Goal: Book appointment/travel/reservation

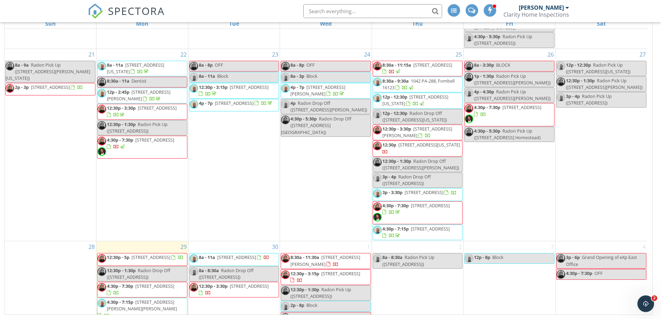
click at [161, 254] on span "[STREET_ADDRESS]" at bounding box center [150, 257] width 39 height 6
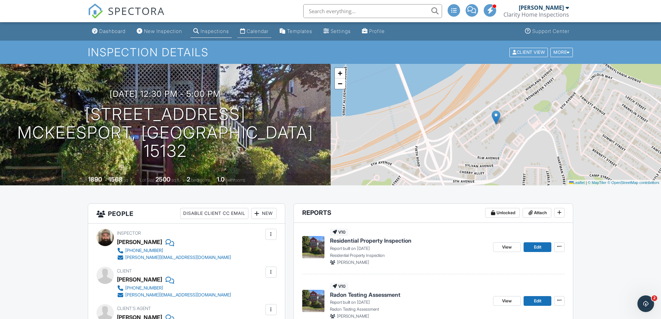
click at [257, 30] on div "Calendar" at bounding box center [258, 31] width 22 height 6
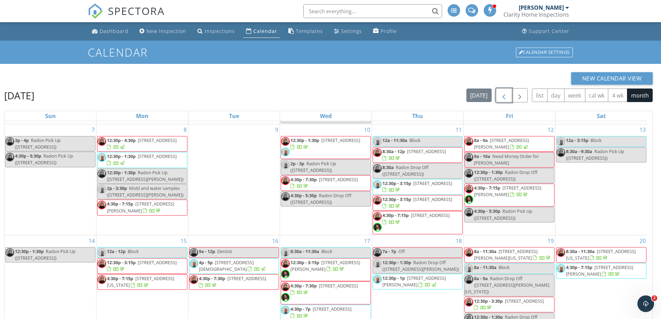
click at [501, 94] on span "button" at bounding box center [504, 95] width 8 height 8
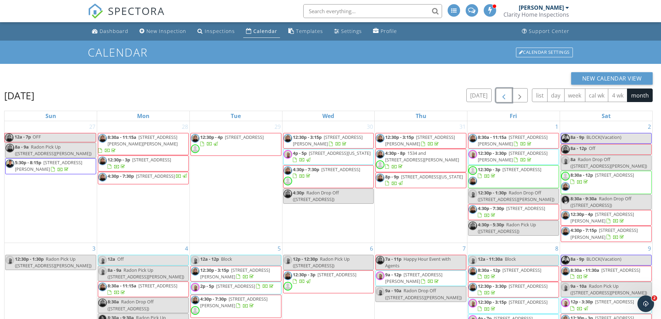
click at [501, 94] on span "button" at bounding box center [504, 95] width 8 height 8
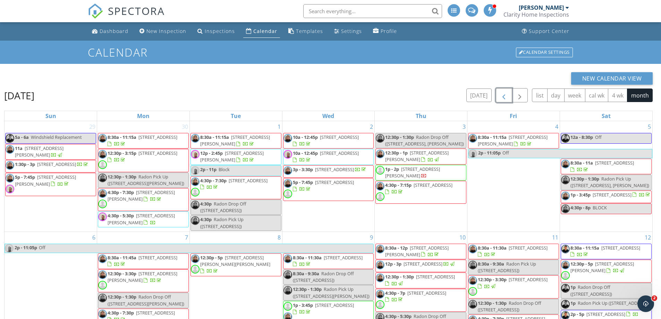
click at [501, 94] on span "button" at bounding box center [504, 95] width 8 height 8
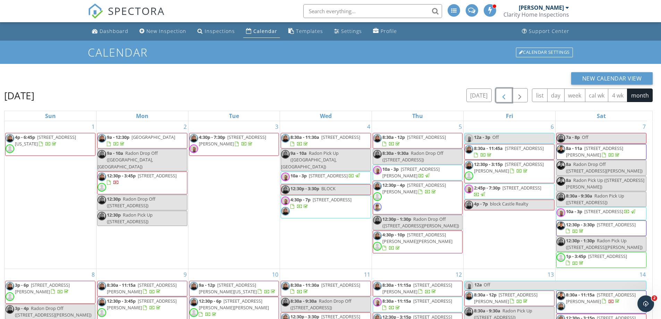
click at [333, 173] on span "10a - 3p 4566 Penn Ave, Pittsburgh 15224" at bounding box center [321, 177] width 80 height 10
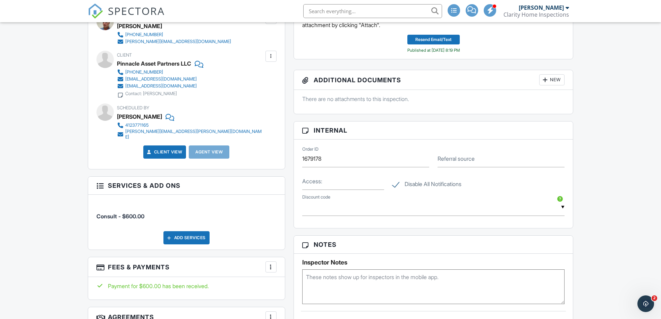
scroll to position [243, 0]
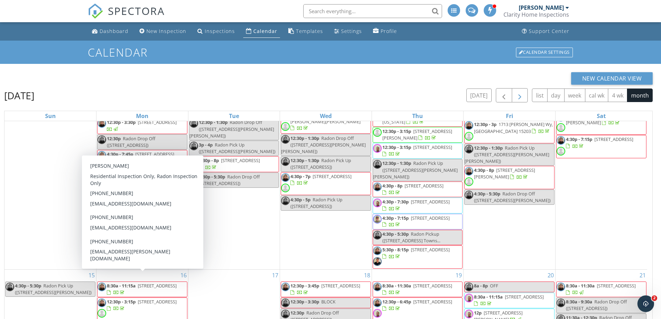
scroll to position [104, 0]
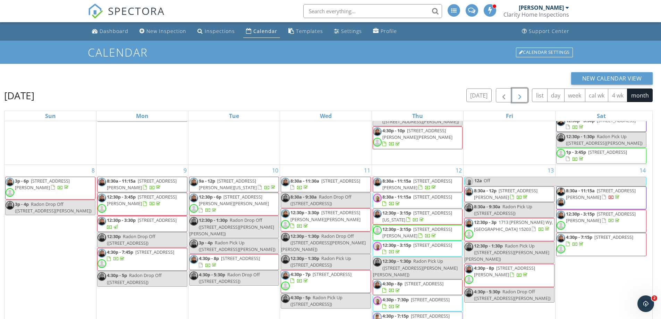
click at [519, 99] on span "button" at bounding box center [519, 95] width 8 height 8
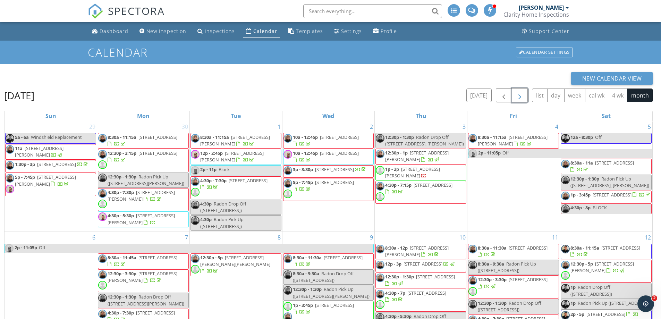
click at [519, 99] on span "button" at bounding box center [519, 95] width 8 height 8
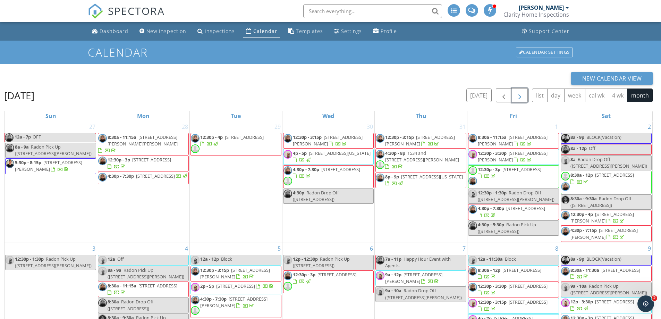
click at [519, 99] on span "button" at bounding box center [519, 95] width 8 height 8
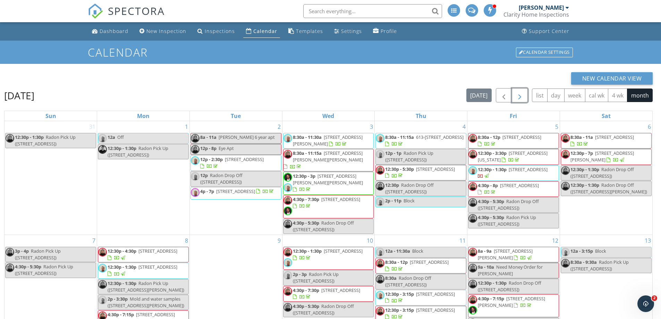
click at [519, 99] on span "button" at bounding box center [519, 95] width 8 height 8
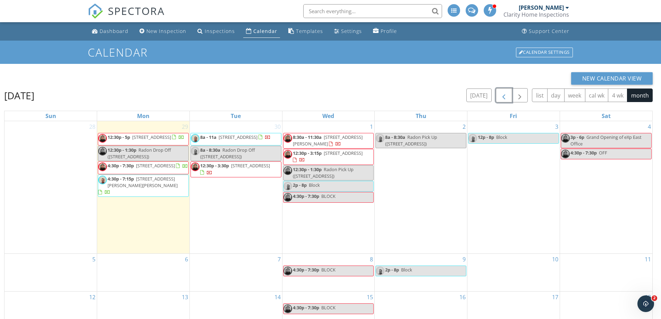
click at [501, 97] on span "button" at bounding box center [504, 95] width 8 height 8
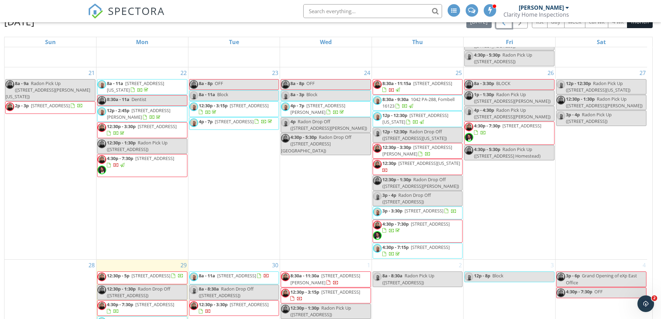
scroll to position [92, 0]
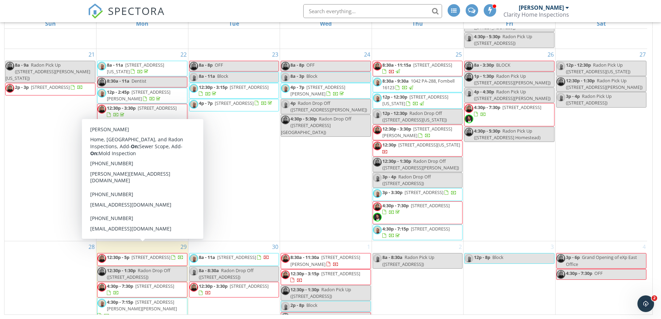
click at [165, 254] on span "12:30p - 5p 2220 Cronemeyer St, McKeesport 15132" at bounding box center [140, 259] width 86 height 10
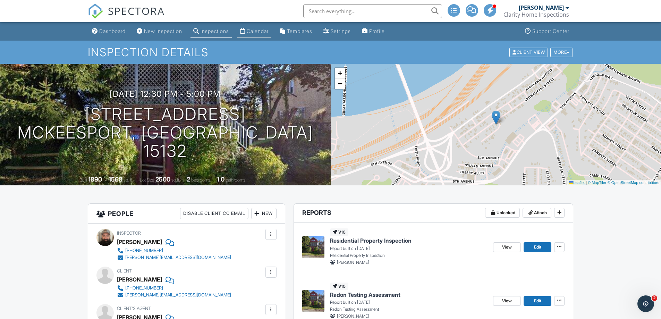
click at [258, 31] on div "Calendar" at bounding box center [258, 31] width 22 height 6
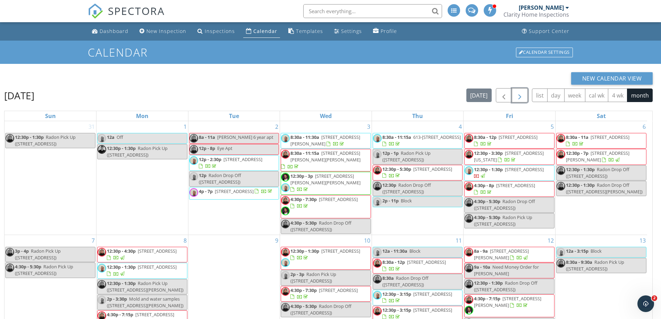
click at [519, 97] on span "button" at bounding box center [519, 95] width 8 height 8
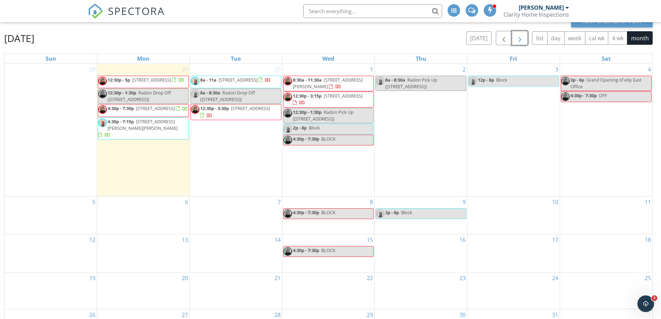
scroll to position [69, 0]
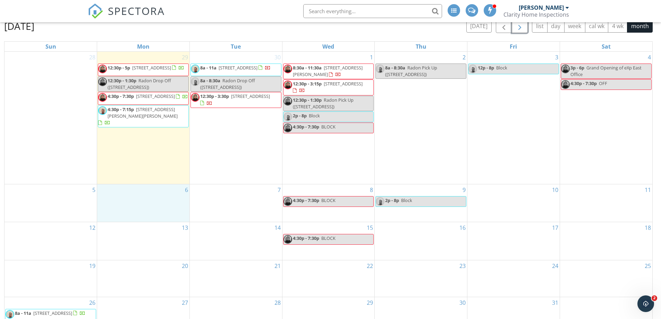
click at [135, 193] on div "6" at bounding box center [143, 202] width 92 height 37
click at [141, 174] on link "Event" at bounding box center [143, 174] width 36 height 11
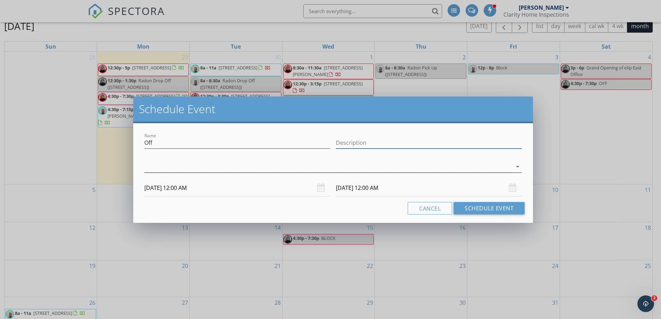
drag, startPoint x: 413, startPoint y: 144, endPoint x: 488, endPoint y: 166, distance: 77.5
click at [438, 128] on div "Name Off Description arrow_drop_down 10/06/2025 12:00 AM 10/07/2025 12:00 AM Ca…" at bounding box center [333, 173] width 400 height 100
type input "Foundation Build-Up and French Drain"
click at [509, 165] on div at bounding box center [328, 166] width 368 height 11
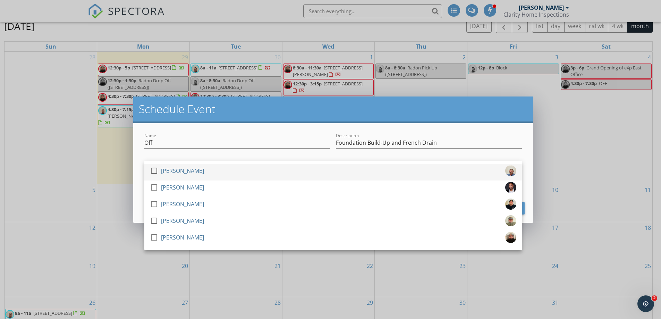
click at [154, 172] on div at bounding box center [154, 171] width 12 height 12
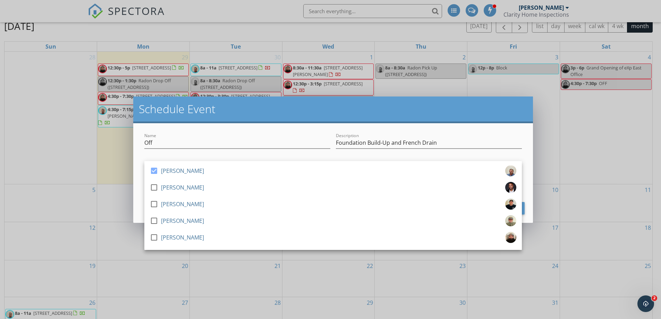
click at [520, 110] on h2 "Schedule Event" at bounding box center [333, 109] width 389 height 14
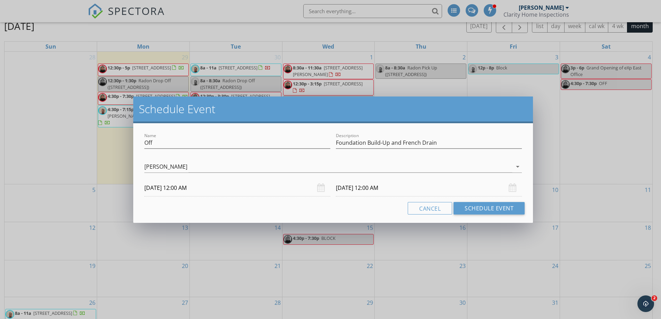
click at [323, 190] on div "10/06/2025 12:00 AM" at bounding box center [237, 187] width 186 height 17
click at [210, 189] on input "10/06/2025 12:00 AM" at bounding box center [237, 187] width 186 height 17
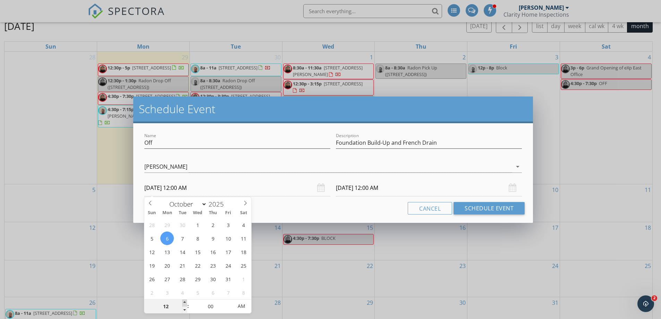
type input "01"
type input "10/06/2025 1:00 AM"
click at [185, 301] on span at bounding box center [184, 302] width 5 height 7
type input "02"
type input "10/06/2025 2:00 AM"
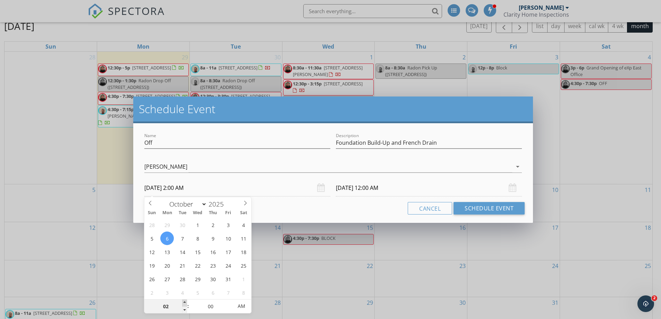
click at [185, 301] on span at bounding box center [184, 302] width 5 height 7
type input "10/07/2025 2:00 AM"
type input "03"
type input "10/06/2025 3:00 AM"
click at [185, 301] on span at bounding box center [184, 302] width 5 height 7
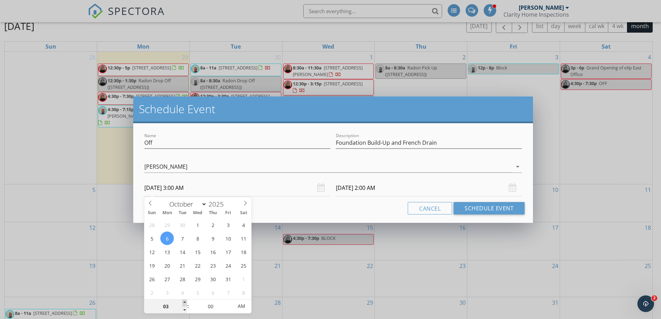
type input "04"
type input "10/06/2025 4:00 AM"
click at [185, 301] on span at bounding box center [184, 302] width 5 height 7
type input "05"
type input "10/06/2025 5:00 AM"
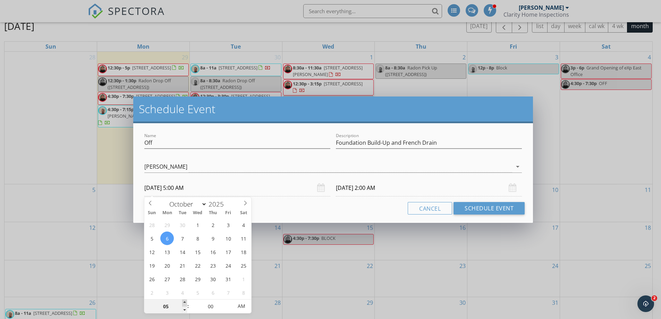
click at [185, 301] on span at bounding box center [184, 302] width 5 height 7
type input "10/07/2025 5:00 AM"
type input "06"
type input "10/06/2025 6:00 AM"
click at [185, 301] on span at bounding box center [184, 302] width 5 height 7
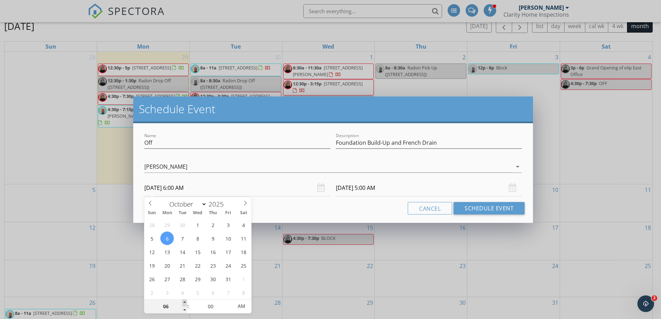
type input "10/07/2025 6:00 AM"
type input "07"
type input "10/06/2025 7:00 AM"
click at [185, 301] on span at bounding box center [184, 302] width 5 height 7
type input "10/07/2025 7:00 AM"
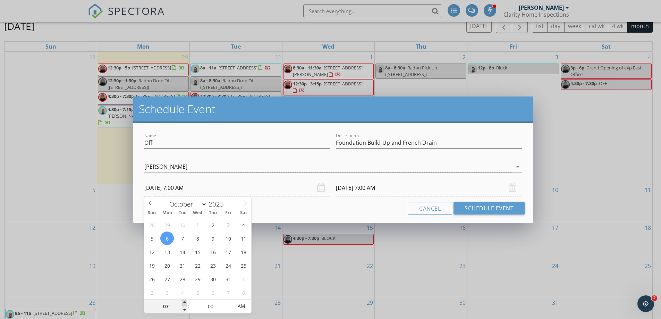
type input "08"
type input "10/06/2025 8:00 AM"
click at [185, 301] on span at bounding box center [184, 302] width 5 height 7
click at [404, 181] on input "10/07/2025 8:00 AM" at bounding box center [429, 187] width 186 height 17
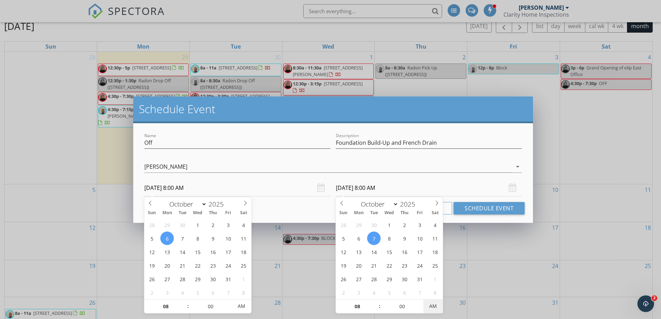
type input "10/07/2025 8:00 PM"
drag, startPoint x: 435, startPoint y: 306, endPoint x: 416, endPoint y: 305, distance: 19.5
click at [436, 306] on span "AM" at bounding box center [432, 306] width 19 height 14
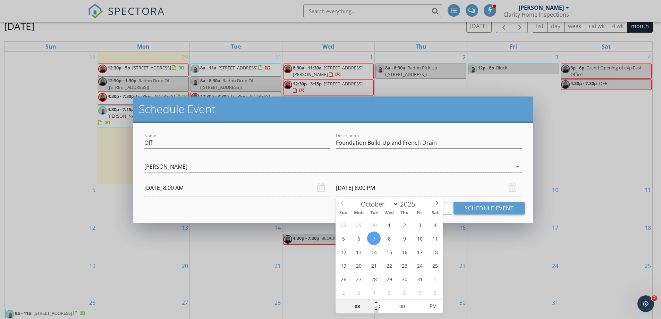
type input "07"
type input "10/07/2025 7:00 PM"
click at [376, 311] on span at bounding box center [376, 309] width 5 height 7
click at [527, 134] on div "Name Off Description Foundation Build-Up and French Drain check_box Thomas Ray …" at bounding box center [333, 173] width 400 height 100
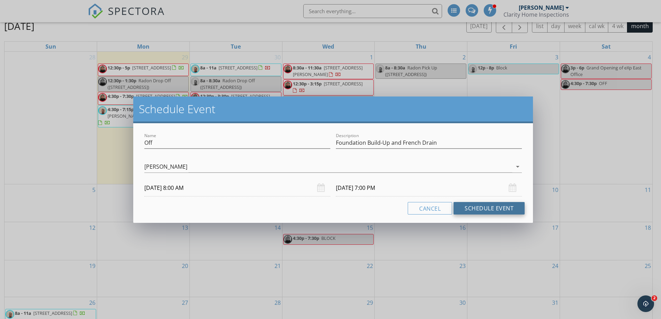
click at [501, 213] on button "Schedule Event" at bounding box center [488, 208] width 71 height 12
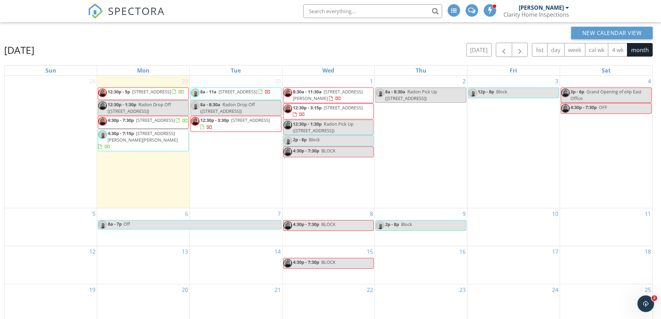
scroll to position [35, 0]
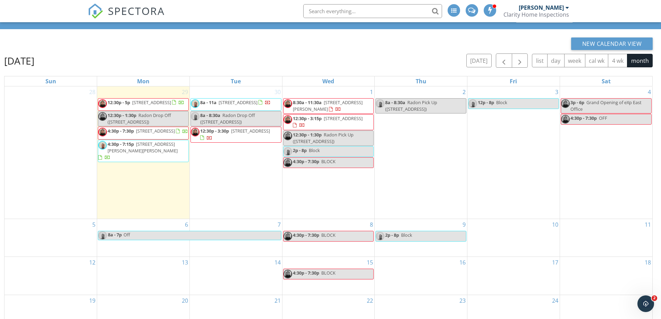
click at [330, 153] on link "2p - 8p Block" at bounding box center [328, 151] width 91 height 11
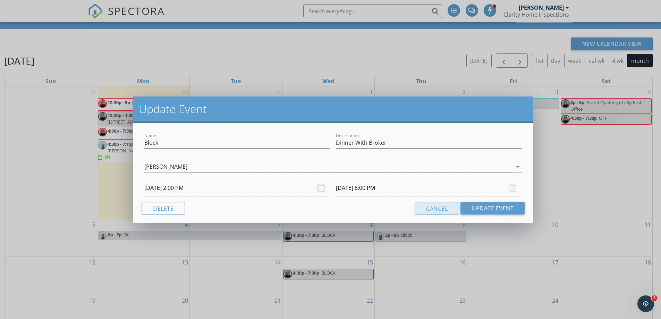
click at [438, 206] on button "Cancel" at bounding box center [437, 208] width 44 height 12
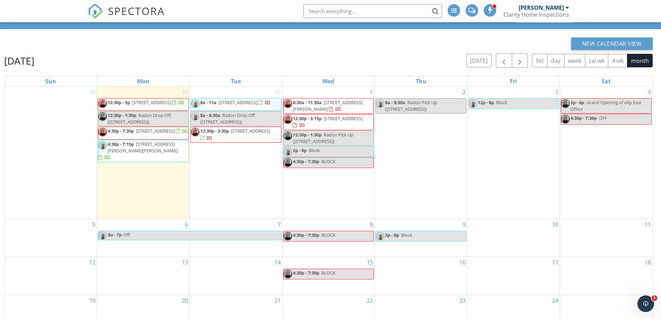
click at [163, 109] on span "12:30p - 5p 2220 Cronemeyer St, McKeesport 15132" at bounding box center [141, 104] width 86 height 10
